Goal: Transaction & Acquisition: Purchase product/service

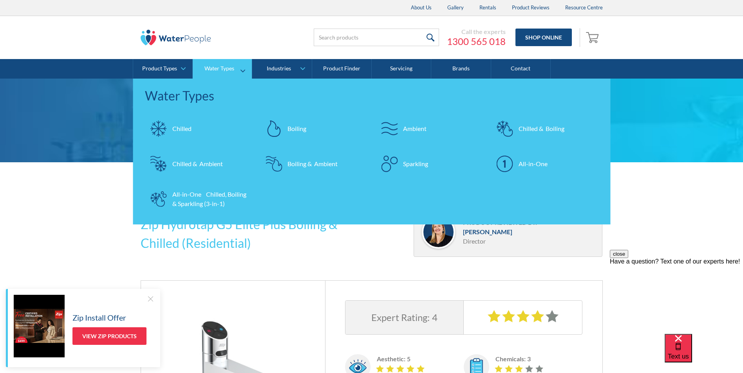
click at [295, 163] on div "Boiling & Ambient" at bounding box center [312, 163] width 50 height 9
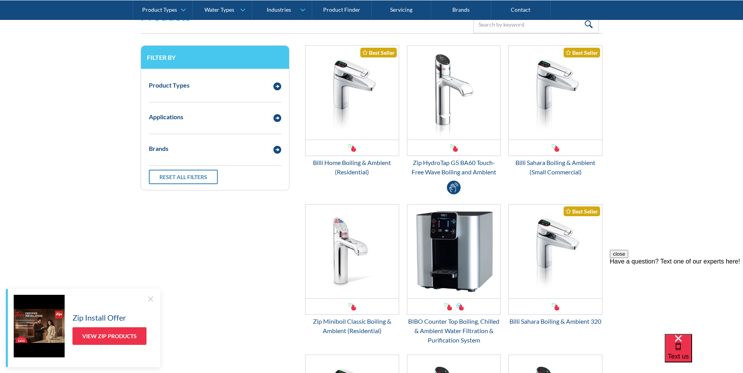
scroll to position [196, 0]
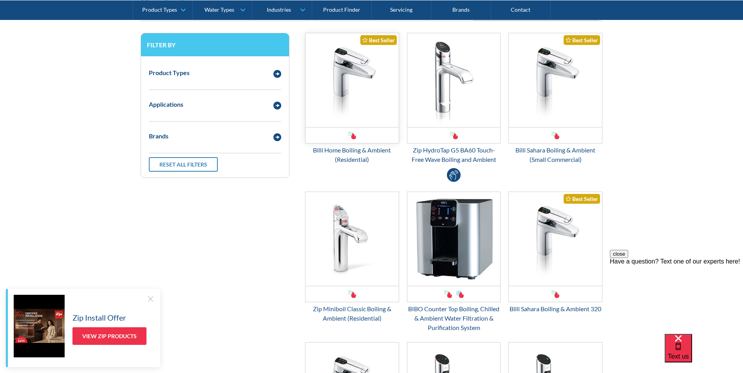
click at [341, 88] on img "Email Form 3" at bounding box center [351, 80] width 93 height 94
